Goal: Task Accomplishment & Management: Complete application form

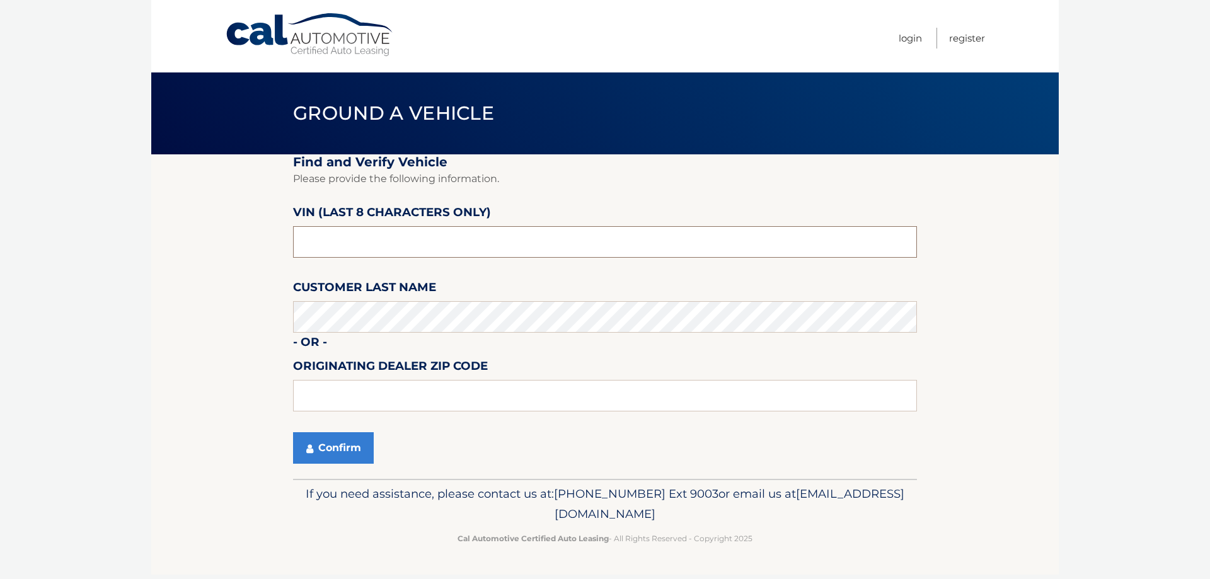
click at [474, 239] on input "text" at bounding box center [605, 242] width 624 height 32
type input "NC143304"
click at [333, 449] on button "Confirm" at bounding box center [333, 448] width 81 height 32
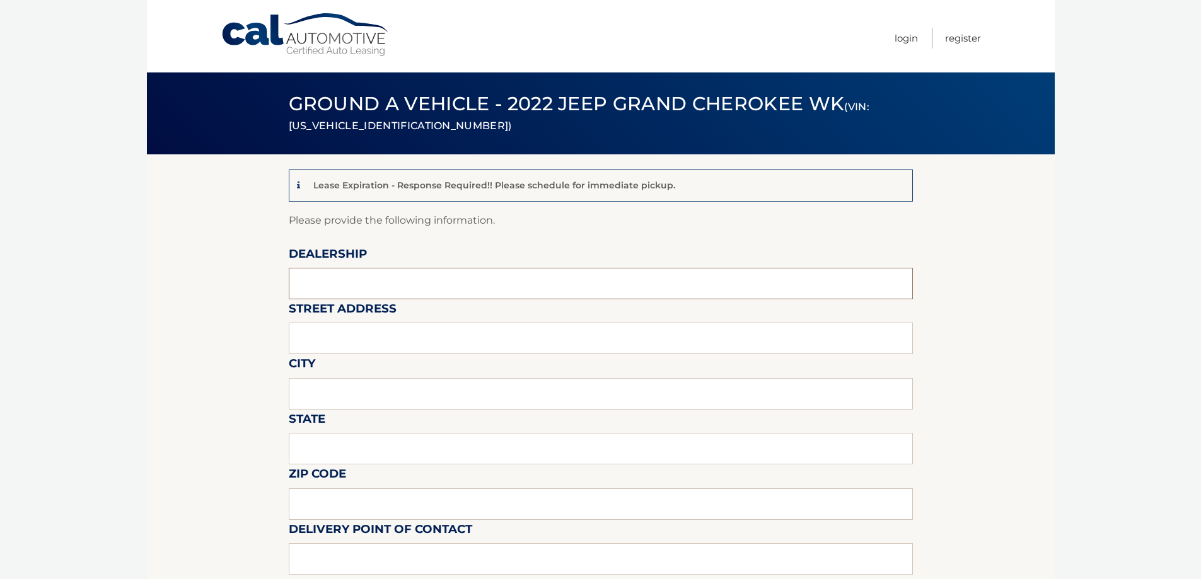
click at [367, 286] on input "text" at bounding box center [601, 284] width 624 height 32
type input "Garden City Jeep"
type input "283 N. Franklin st"
type input "Hempstead"
type input "New York"
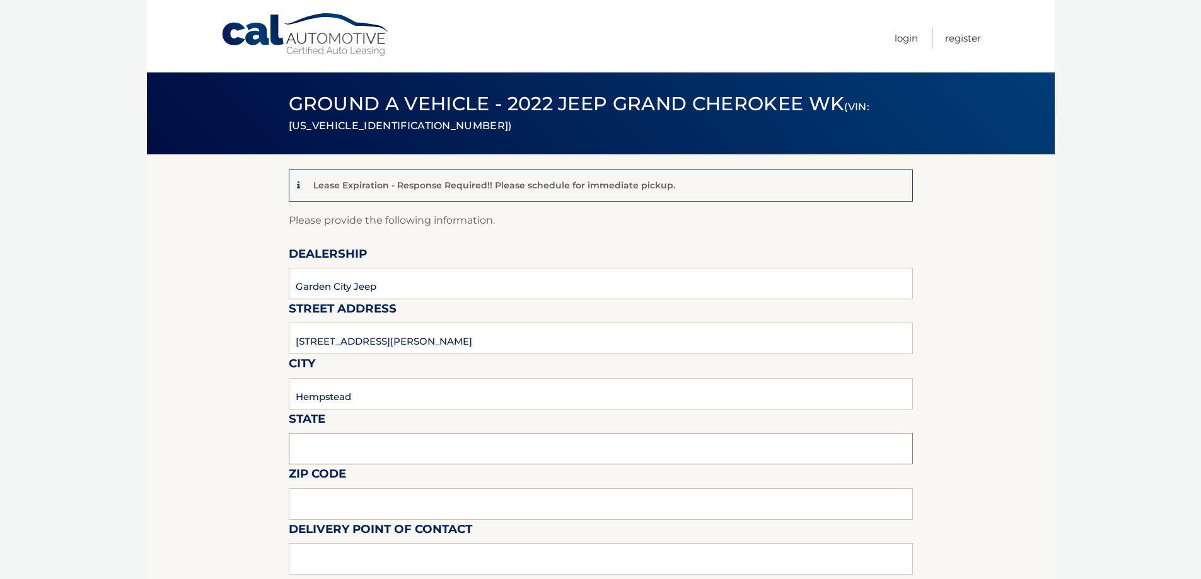
type input "11550"
type input "Gustavo Lopez"
type input "5168386626"
type input "glopez@gardencitycardeals.com"
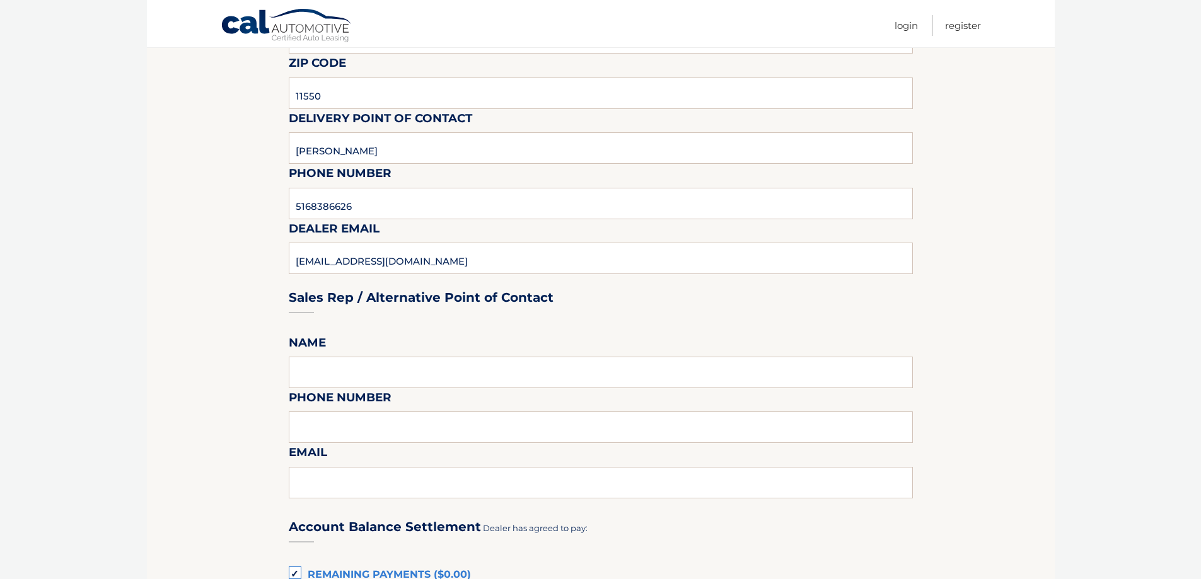
scroll to position [567, 0]
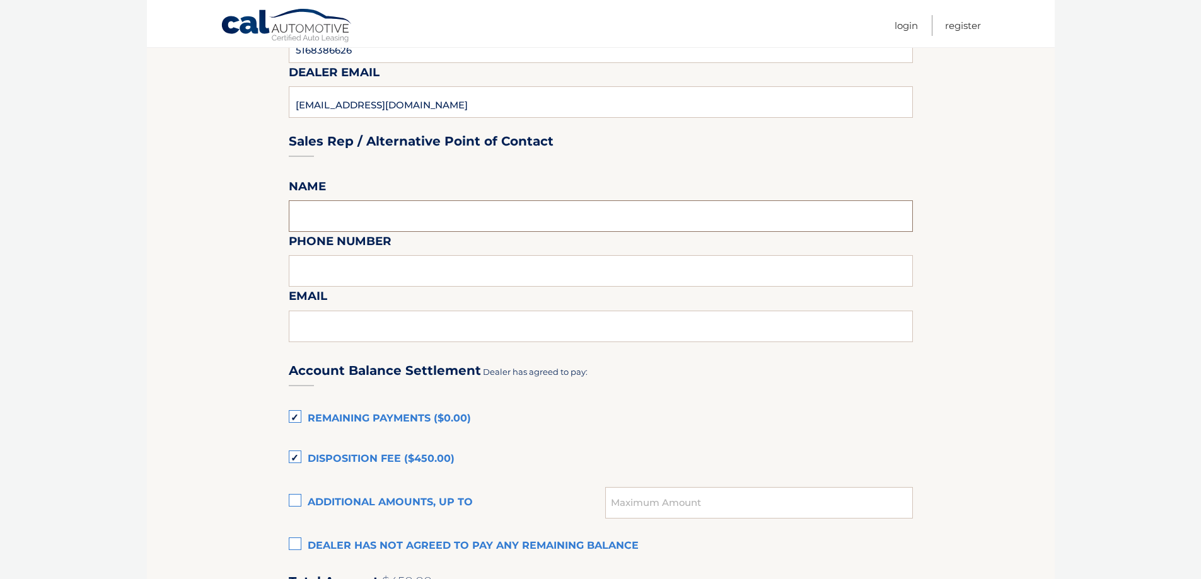
click at [407, 222] on input "text" at bounding box center [601, 216] width 624 height 32
type input "Gustavo Lopez"
type input "9178630233"
type input "GUSZ820@AOL.COM"
click at [379, 273] on input "9178630233" at bounding box center [601, 271] width 624 height 32
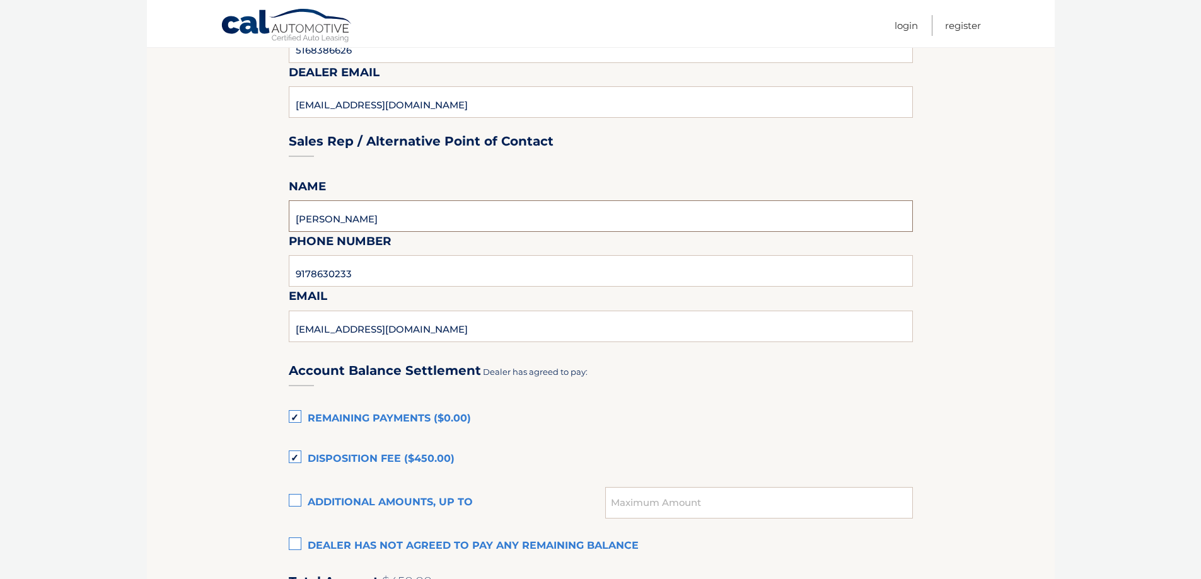
click at [403, 207] on input "Gustavo Lopez" at bounding box center [601, 216] width 624 height 32
click at [389, 218] on input "Gustavo Lopez" at bounding box center [601, 216] width 624 height 32
type input "G"
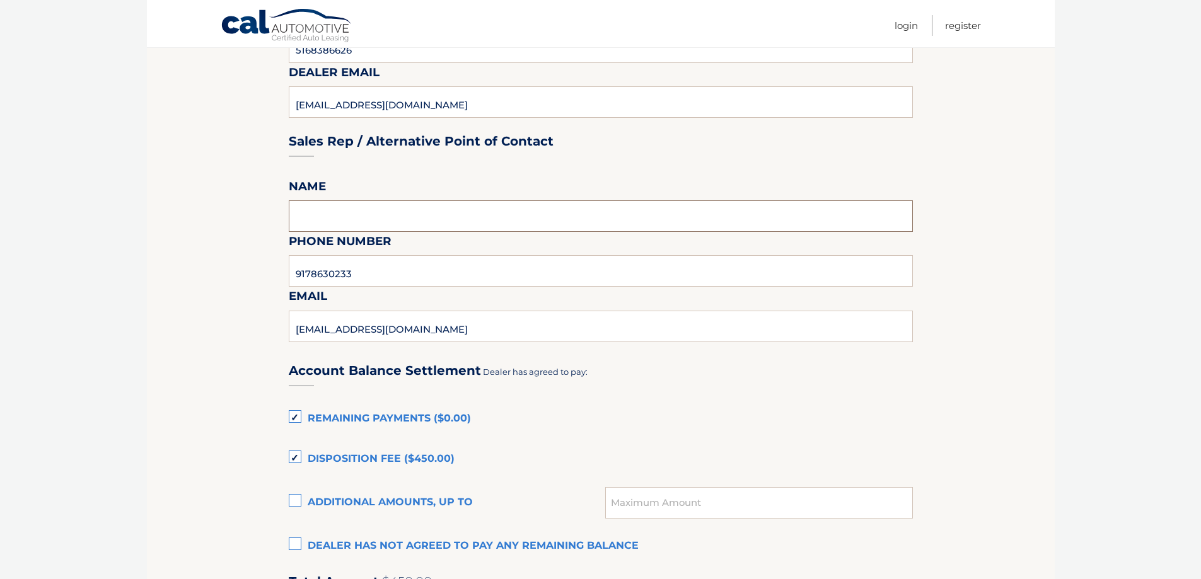
click at [389, 218] on input "text" at bounding box center [601, 216] width 624 height 32
type input "Gustavo Lopez"
click at [376, 267] on input "9178630233" at bounding box center [601, 271] width 624 height 32
type input "5168386626"
click at [409, 333] on input "GUSZ820@AOL.COM" at bounding box center [601, 327] width 624 height 32
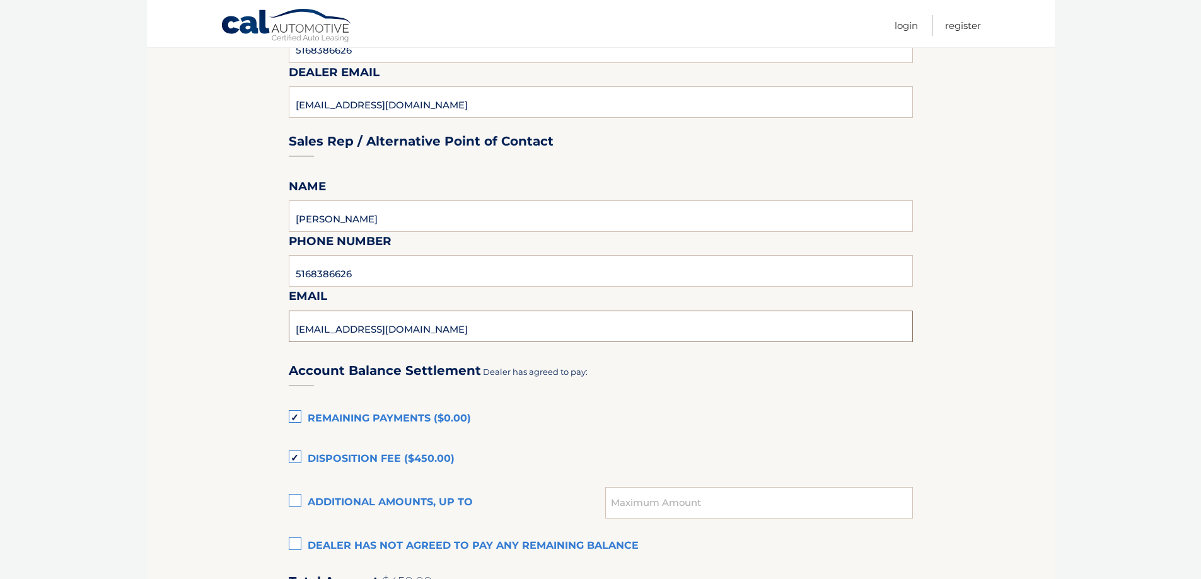
type input "glopez@gardencitycardeals.com"
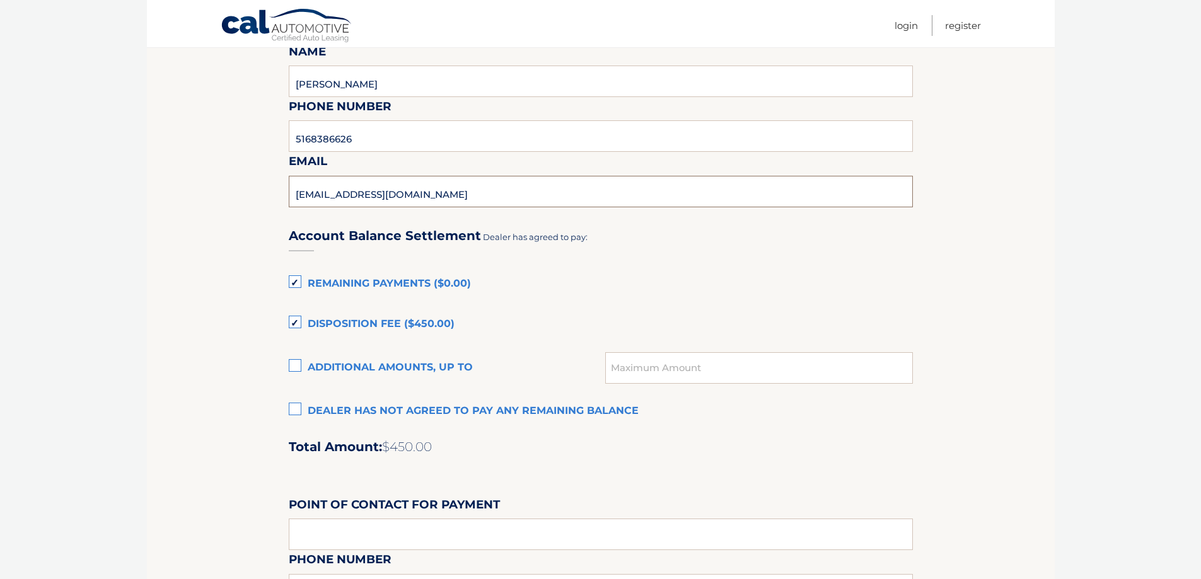
scroll to position [756, 0]
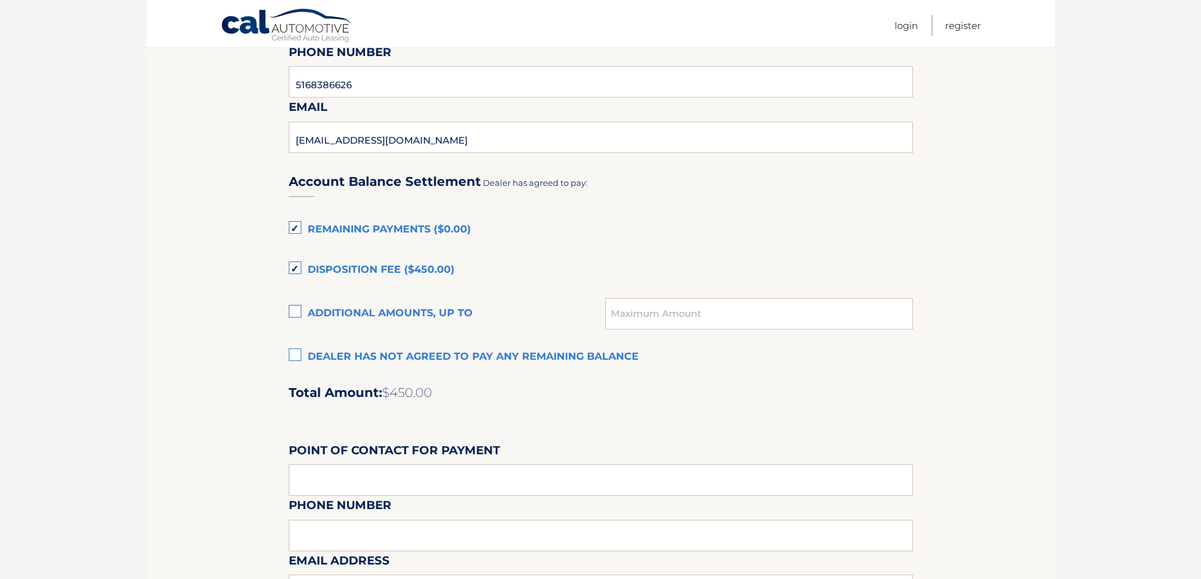
click at [281, 345] on section "Lease Expiration - Response Required!! Please schedule for immediate pickup. Pl…" at bounding box center [601, 88] width 908 height 1381
click at [296, 355] on label "Dealer has not agreed to pay any remaining balance" at bounding box center [601, 357] width 624 height 25
click at [0, 0] on input "Dealer has not agreed to pay any remaining balance" at bounding box center [0, 0] width 0 height 0
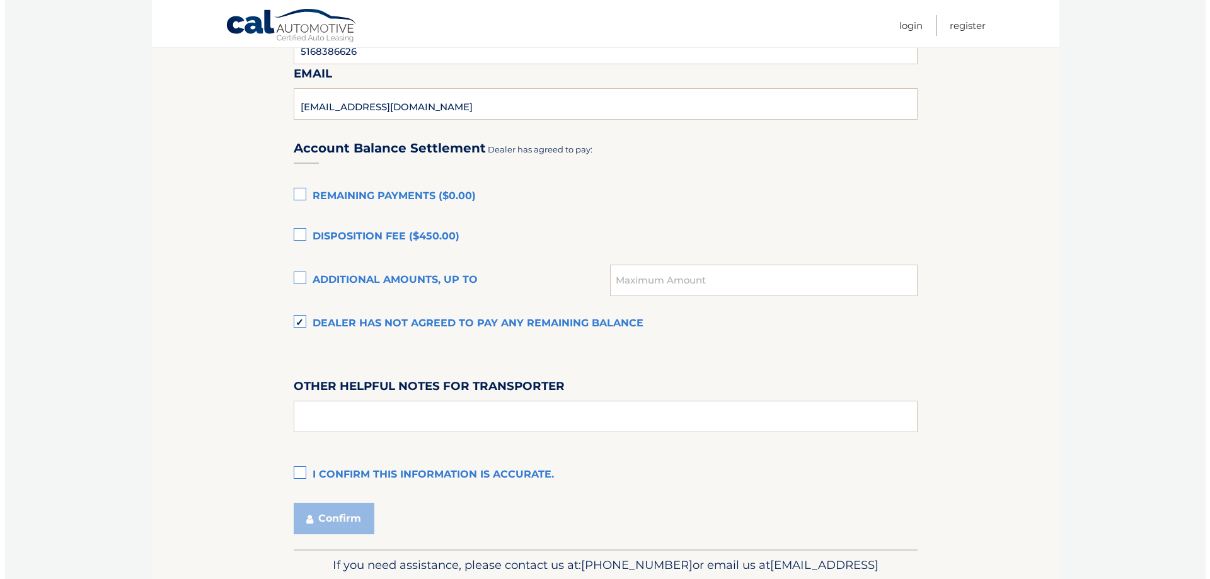
scroll to position [819, 0]
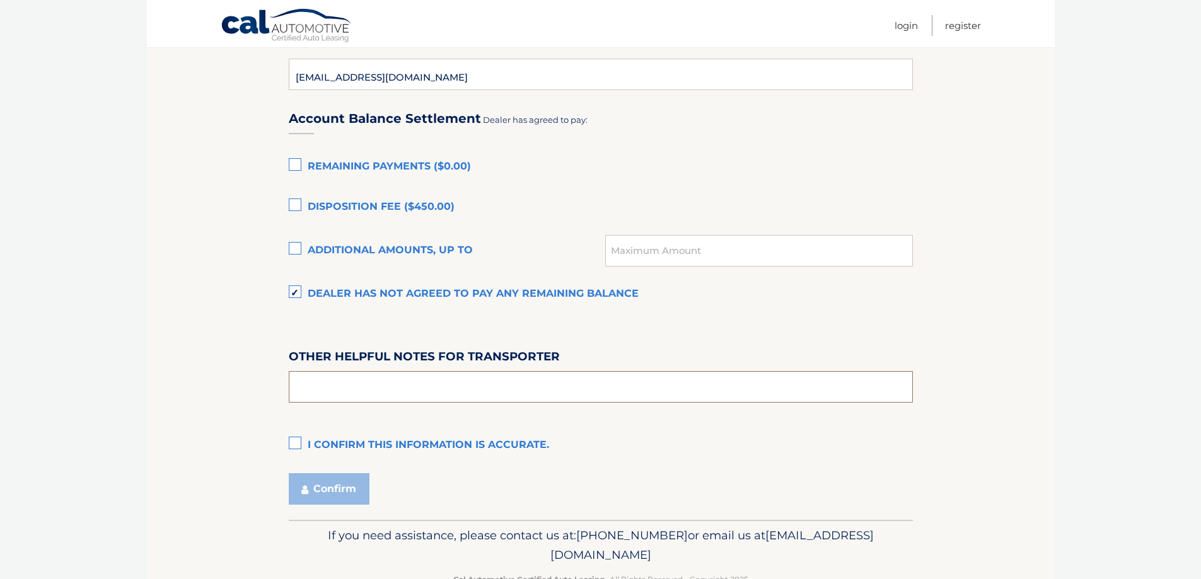
click at [348, 400] on input "text" at bounding box center [601, 387] width 624 height 32
type input "SEE PREOWNED OFFICE"
click at [289, 445] on label "I confirm this information is accurate." at bounding box center [601, 445] width 624 height 25
click at [0, 0] on input "I confirm this information is accurate." at bounding box center [0, 0] width 0 height 0
click at [320, 478] on button "Confirm" at bounding box center [329, 489] width 81 height 32
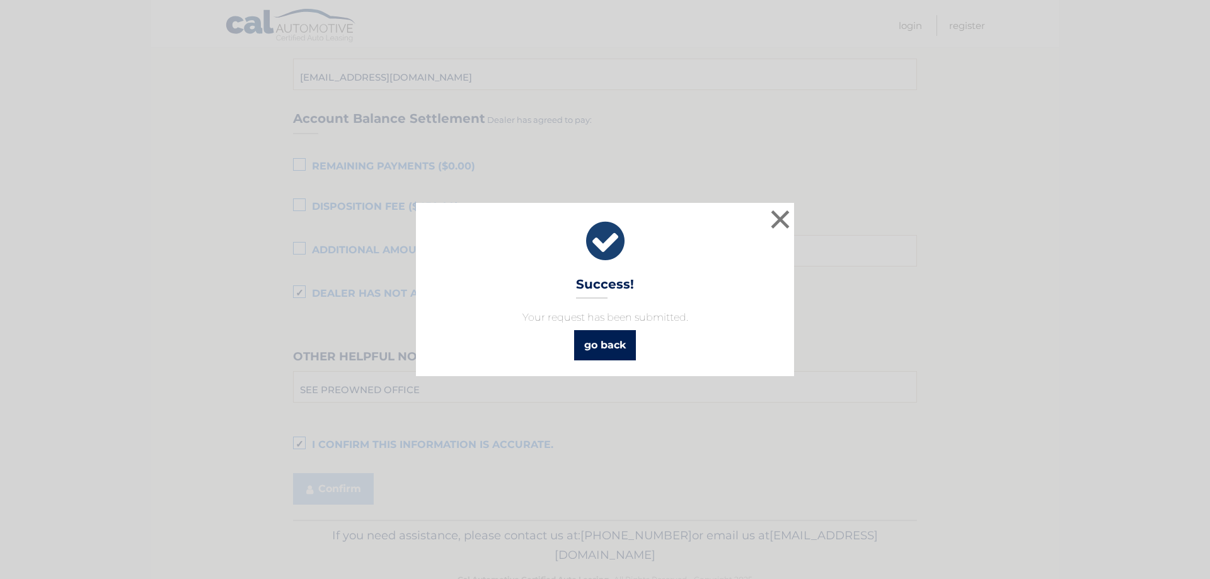
click at [591, 341] on link "go back" at bounding box center [605, 345] width 62 height 30
